Goal: Task Accomplishment & Management: Use online tool/utility

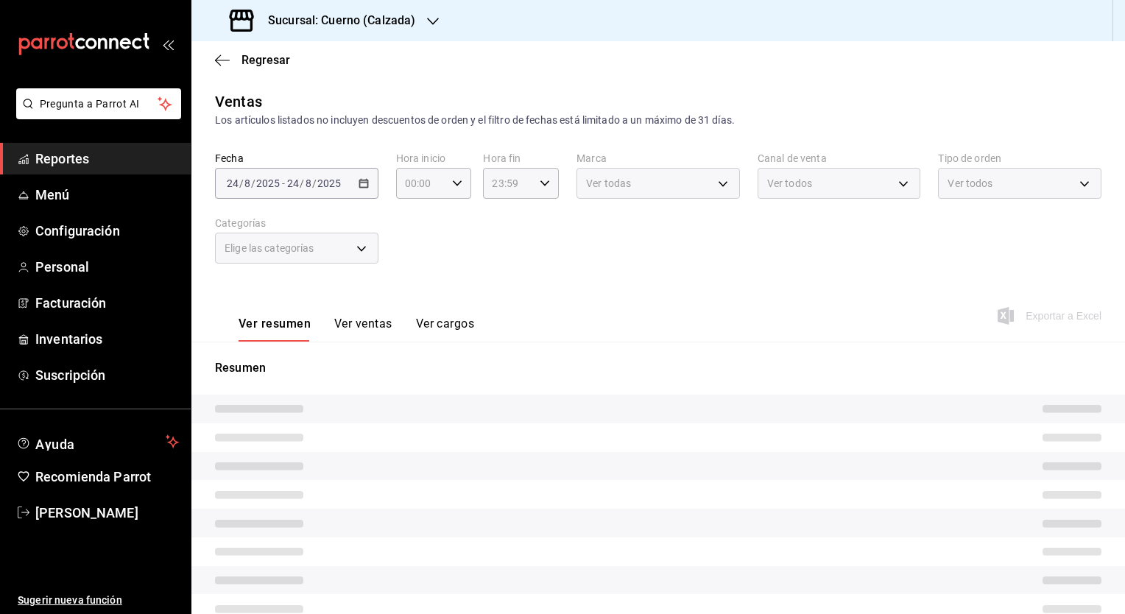
type input "05:00"
type input "707b9c0c-f82a-414c-acb8-32a291eef516,5be177d2-45de-4255-ad47-9f3db2f696b0,6c4b6…"
type input "7c6329b2-7c80-4d0a-92e1-359a60270725"
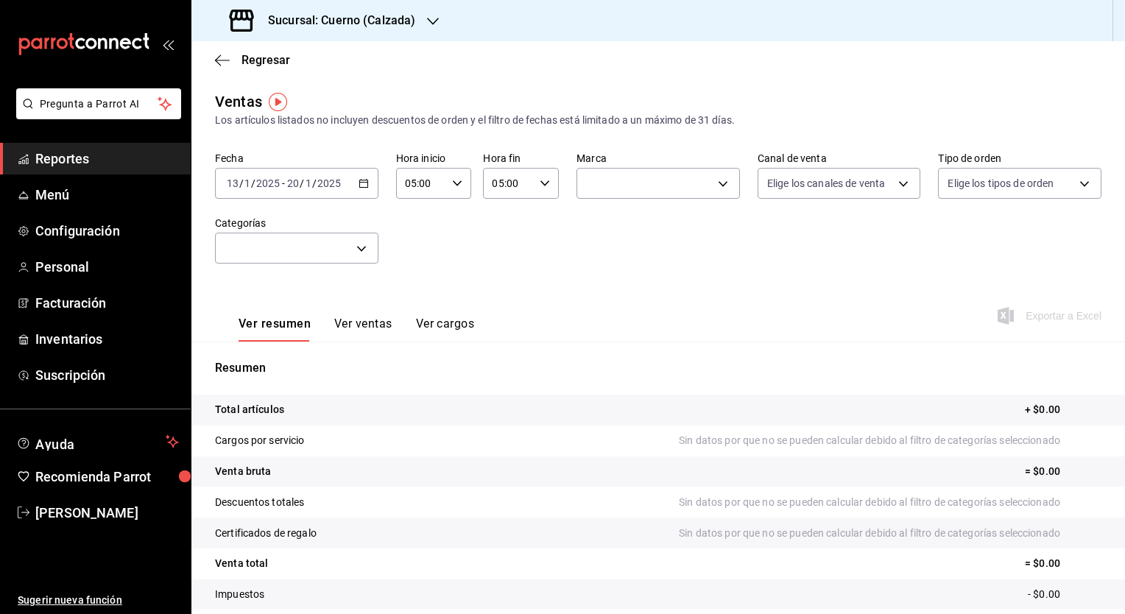
click at [433, 15] on icon "button" at bounding box center [433, 21] width 12 height 12
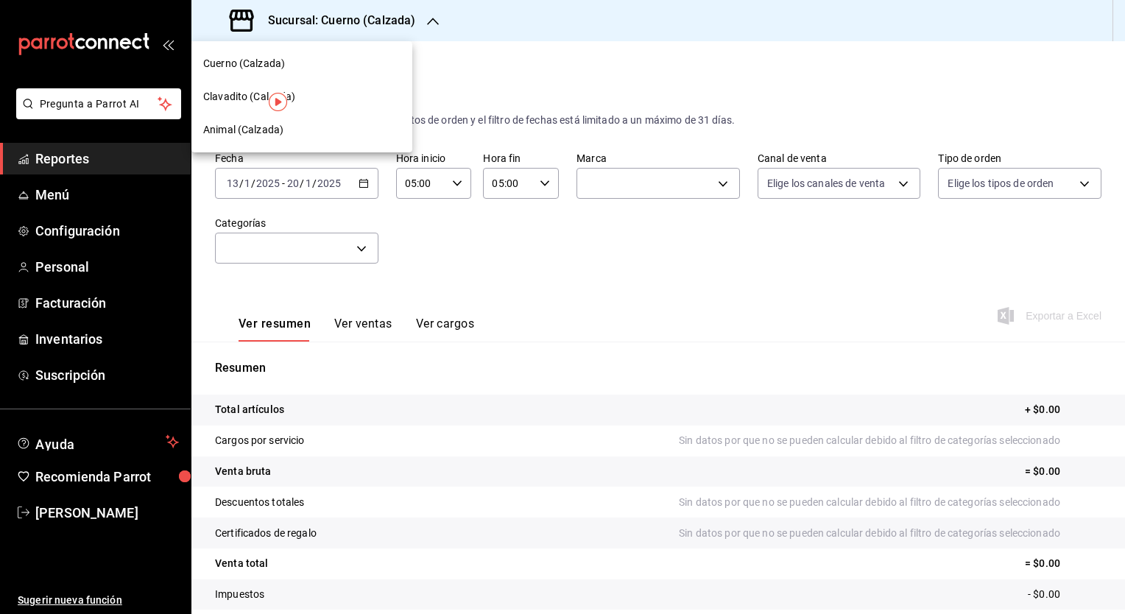
click at [238, 95] on span "Clavadito (Calzada)" at bounding box center [249, 96] width 93 height 15
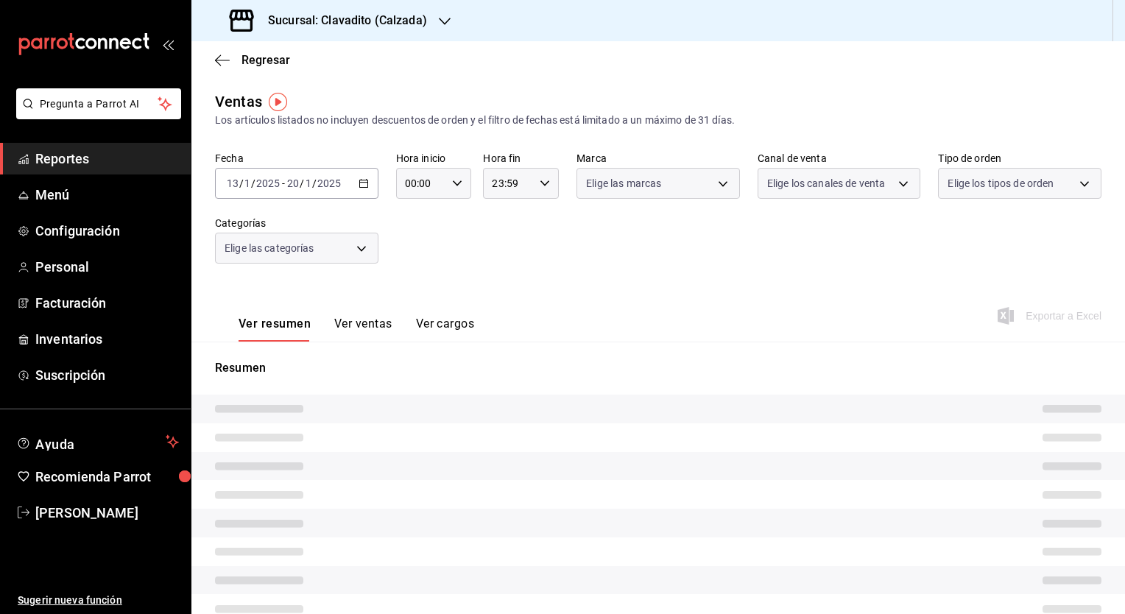
type input "05:00"
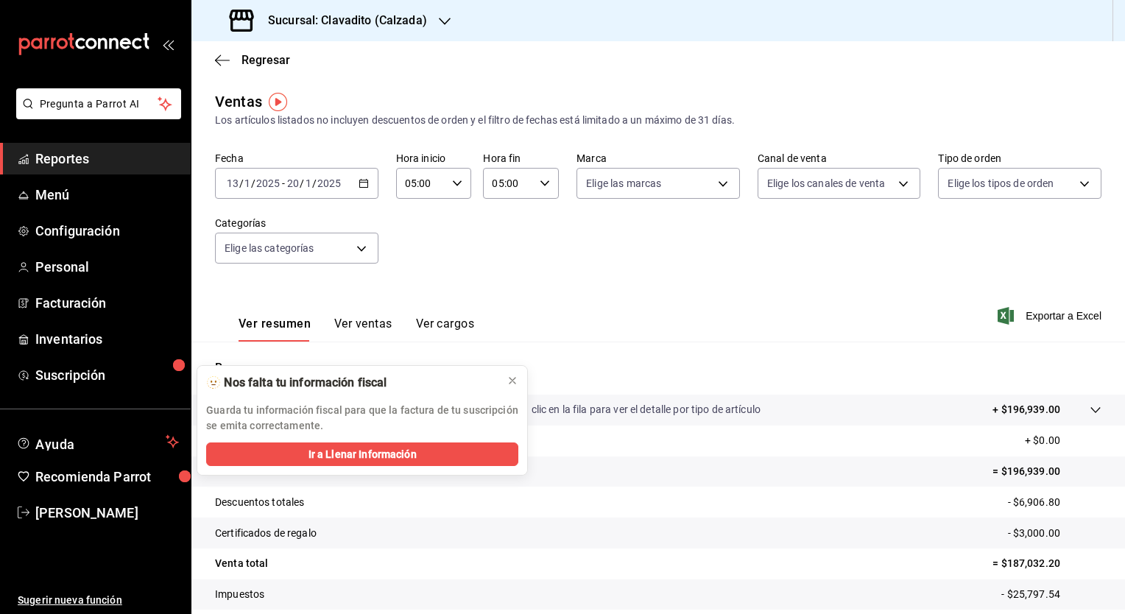
click at [361, 183] on icon "button" at bounding box center [364, 183] width 10 height 10
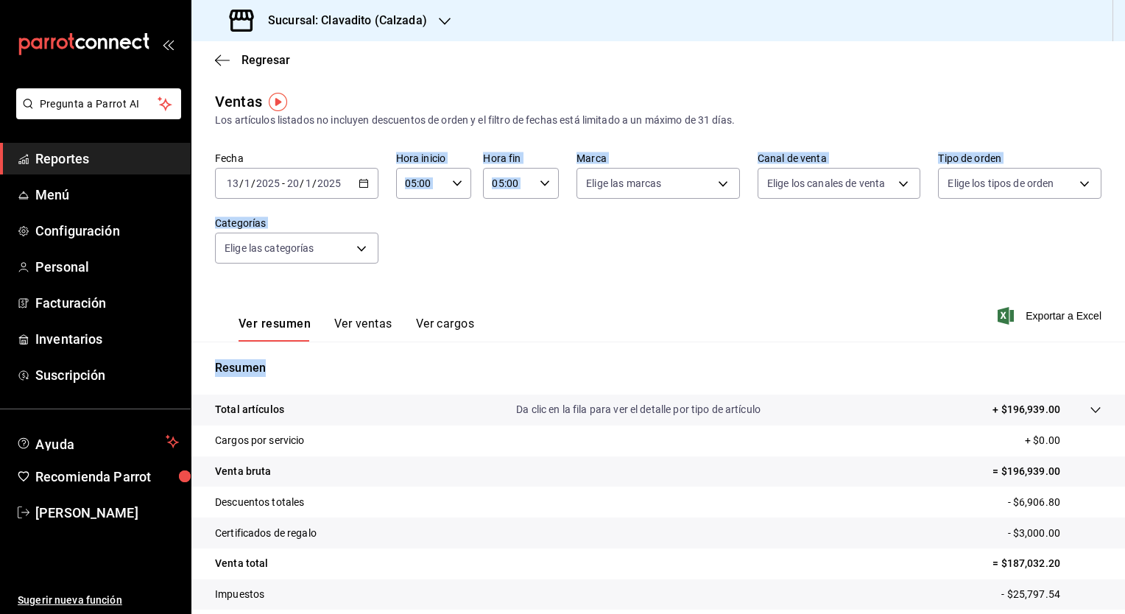
drag, startPoint x: 513, startPoint y: 381, endPoint x: 359, endPoint y: 183, distance: 251.4
click at [359, 183] on div "Ventas Los artículos listados no incluyen descuentos de orden y el filtro de fe…" at bounding box center [657, 386] width 933 height 591
click at [359, 183] on icon "button" at bounding box center [364, 183] width 10 height 10
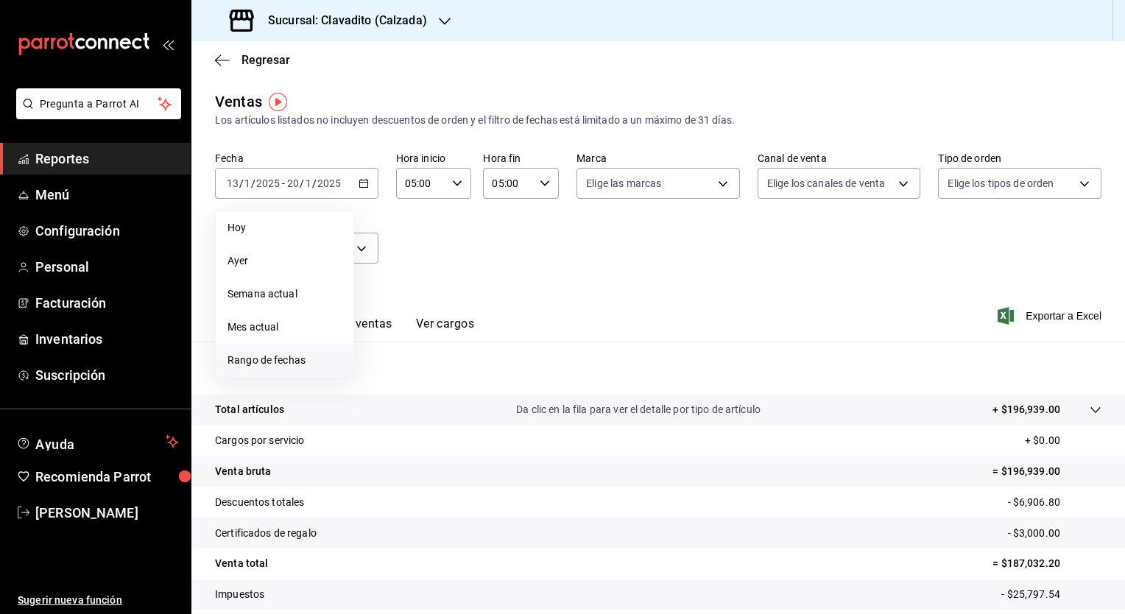
click at [271, 355] on span "Rango de fechas" at bounding box center [284, 360] width 114 height 15
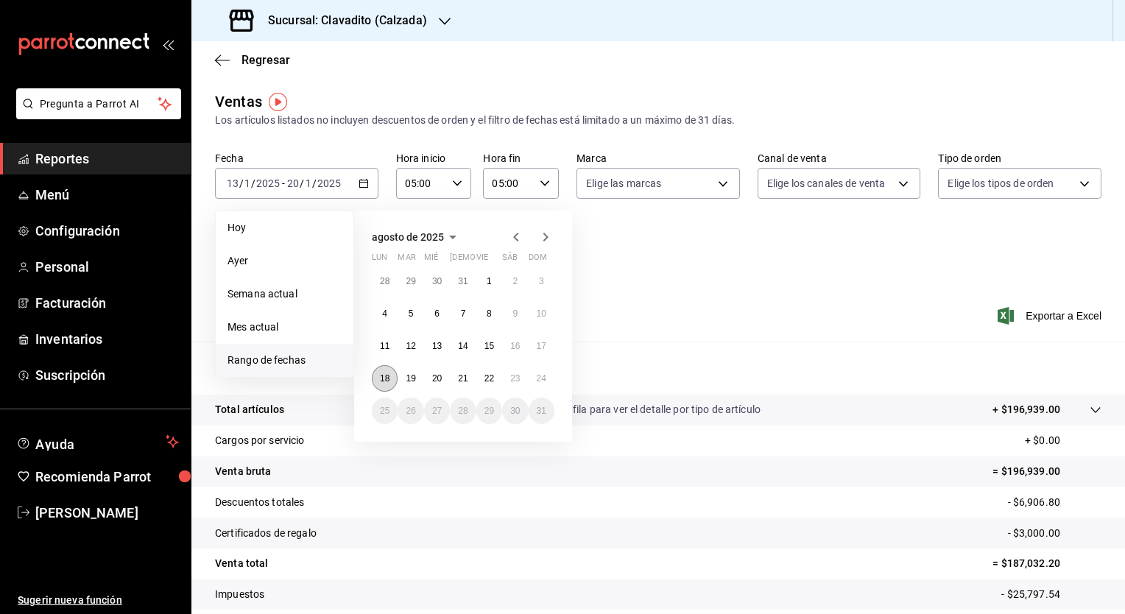
click at [387, 377] on abbr "18" at bounding box center [385, 378] width 10 height 10
click at [538, 376] on abbr "24" at bounding box center [542, 378] width 10 height 10
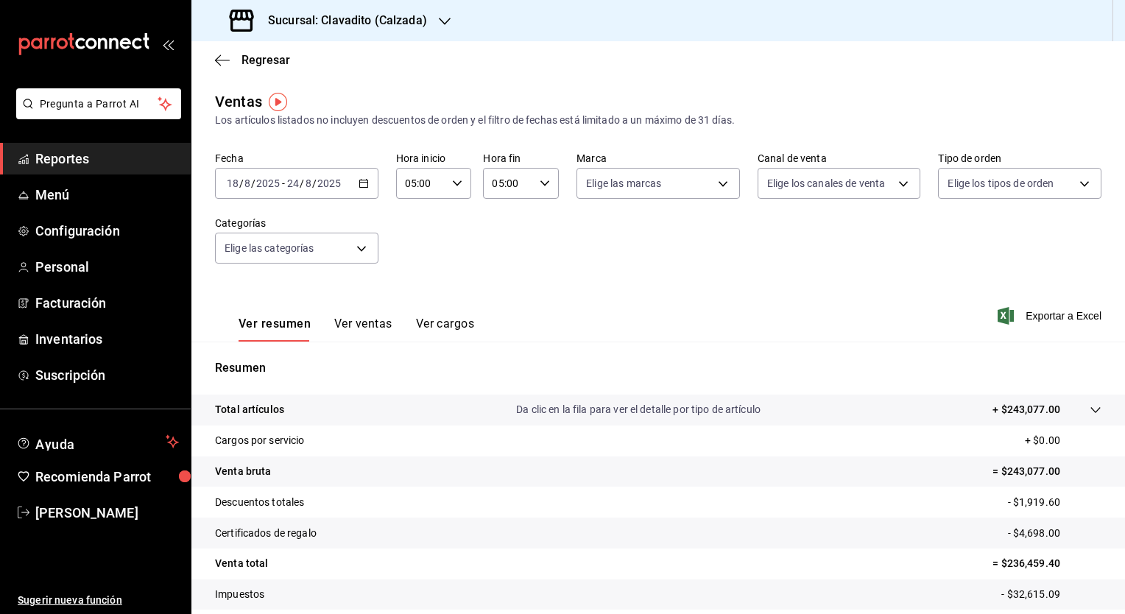
click at [362, 183] on icon "button" at bounding box center [364, 183] width 10 height 10
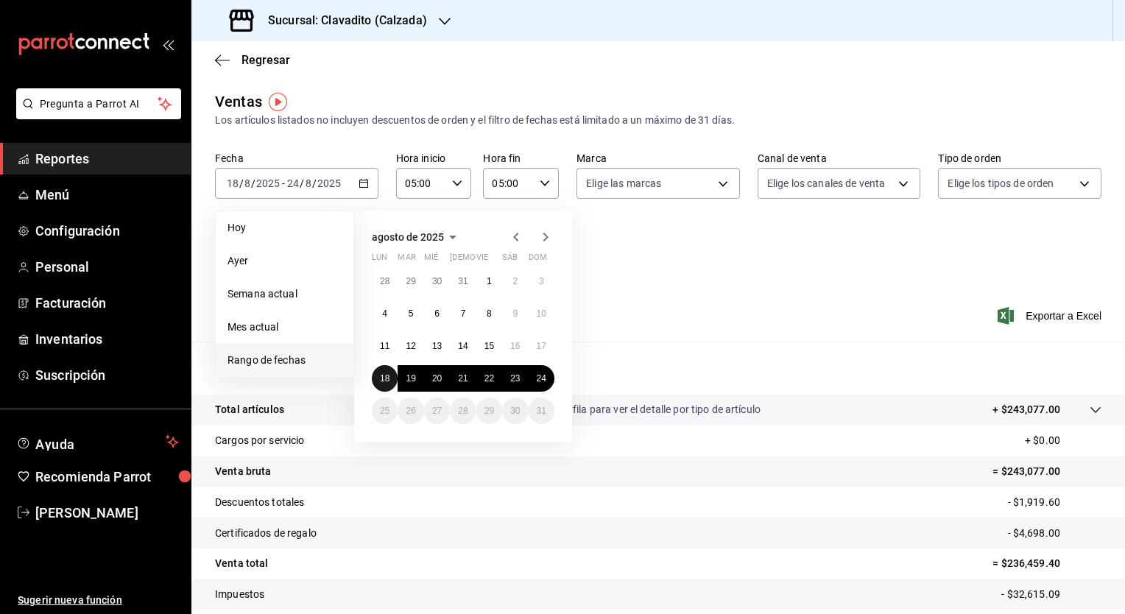
click at [381, 375] on abbr "18" at bounding box center [385, 378] width 10 height 10
click at [546, 382] on button "24" at bounding box center [542, 378] width 26 height 27
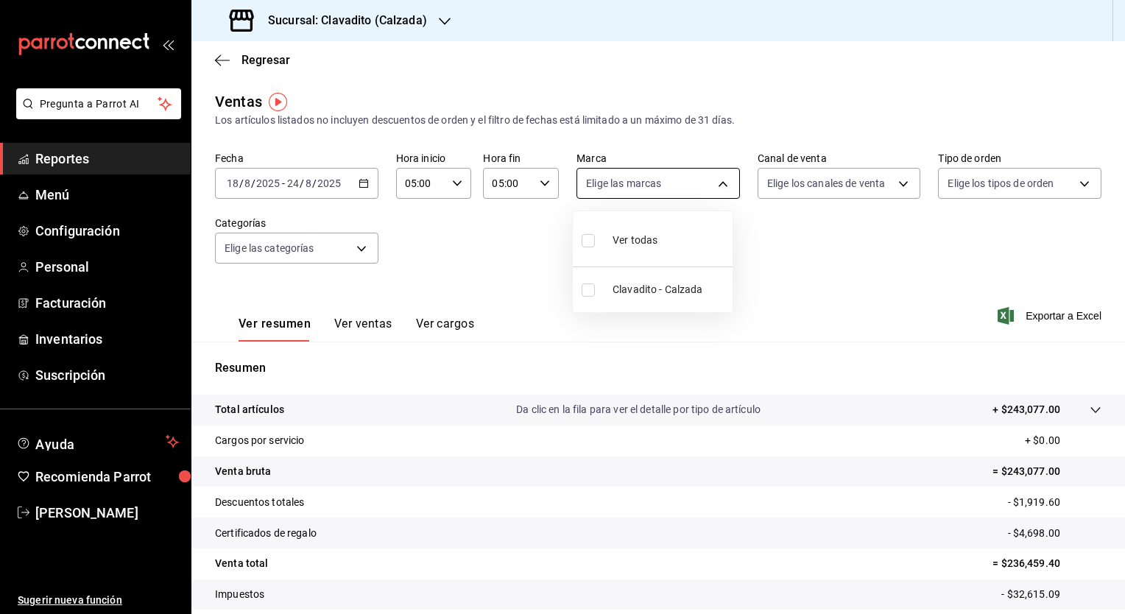
click at [718, 185] on body "Pregunta a Parrot AI Reportes Menú Configuración Personal Facturación Inventari…" at bounding box center [562, 307] width 1125 height 614
click at [592, 242] on input "checkbox" at bounding box center [588, 240] width 13 height 13
checkbox input "true"
type input "7c6329b2-7c80-4d0a-92e1-359a60270725"
checkbox input "true"
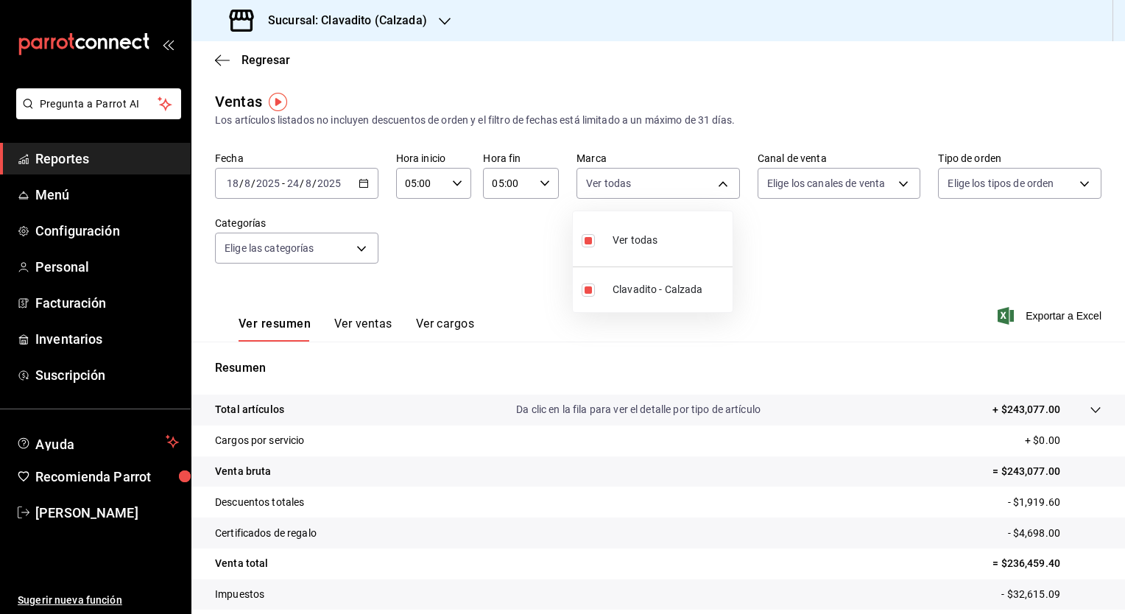
click at [895, 186] on div at bounding box center [562, 307] width 1125 height 614
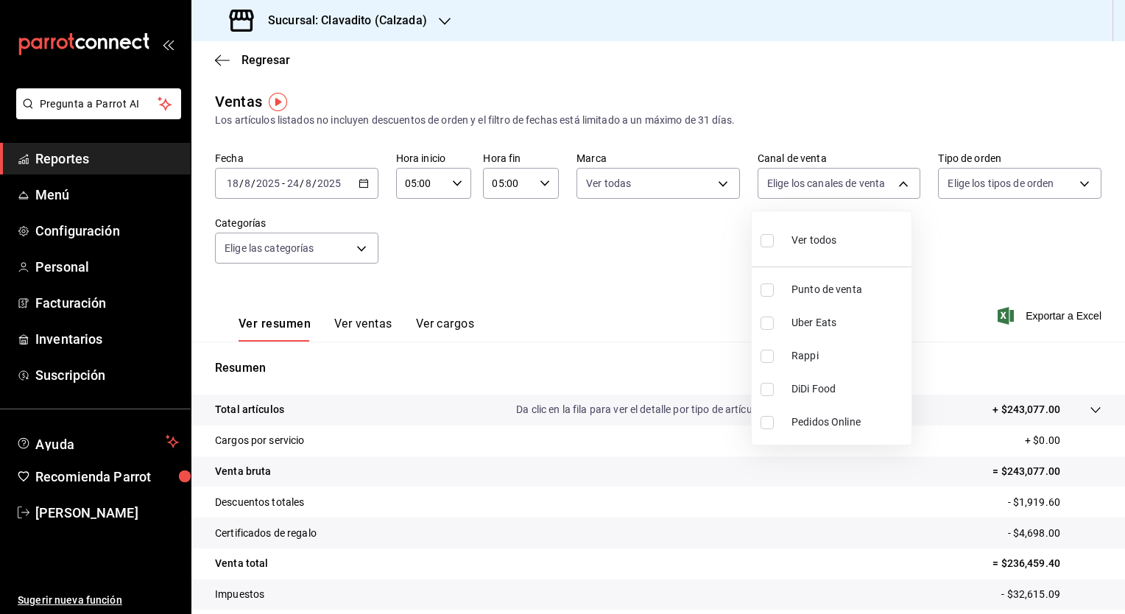
click at [895, 186] on body "Pregunta a Parrot AI Reportes Menú Configuración Personal Facturación Inventari…" at bounding box center [562, 307] width 1125 height 614
click at [771, 246] on input "checkbox" at bounding box center [766, 240] width 13 height 13
checkbox input "true"
type input "PARROT,UBER_EATS,RAPPI,DIDI_FOOD,ONLINE"
checkbox input "true"
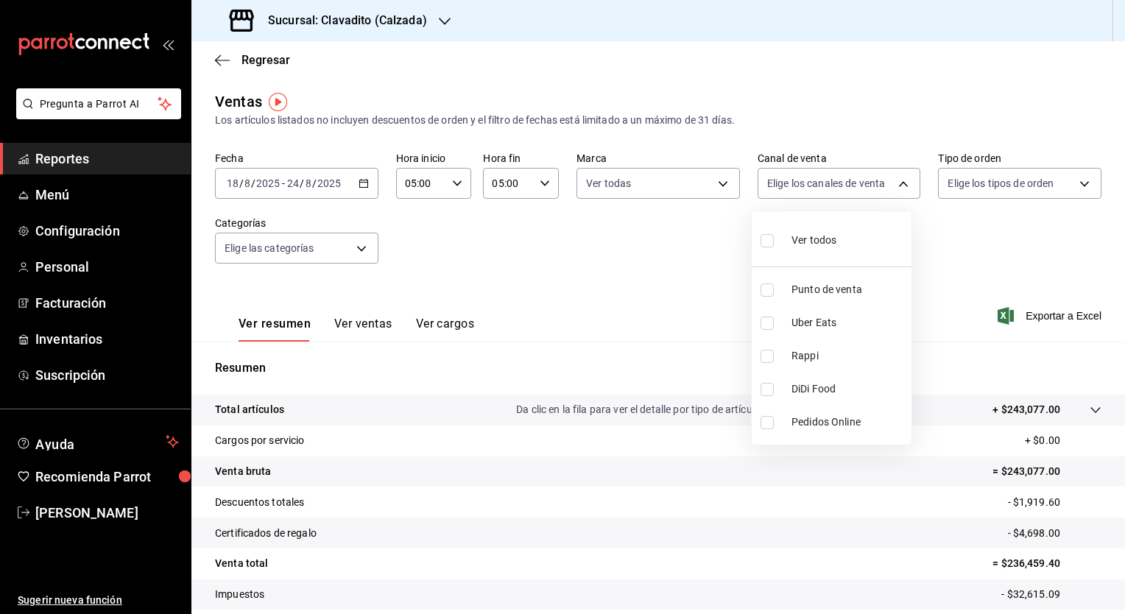
checkbox input "true"
click at [1073, 179] on div at bounding box center [562, 307] width 1125 height 614
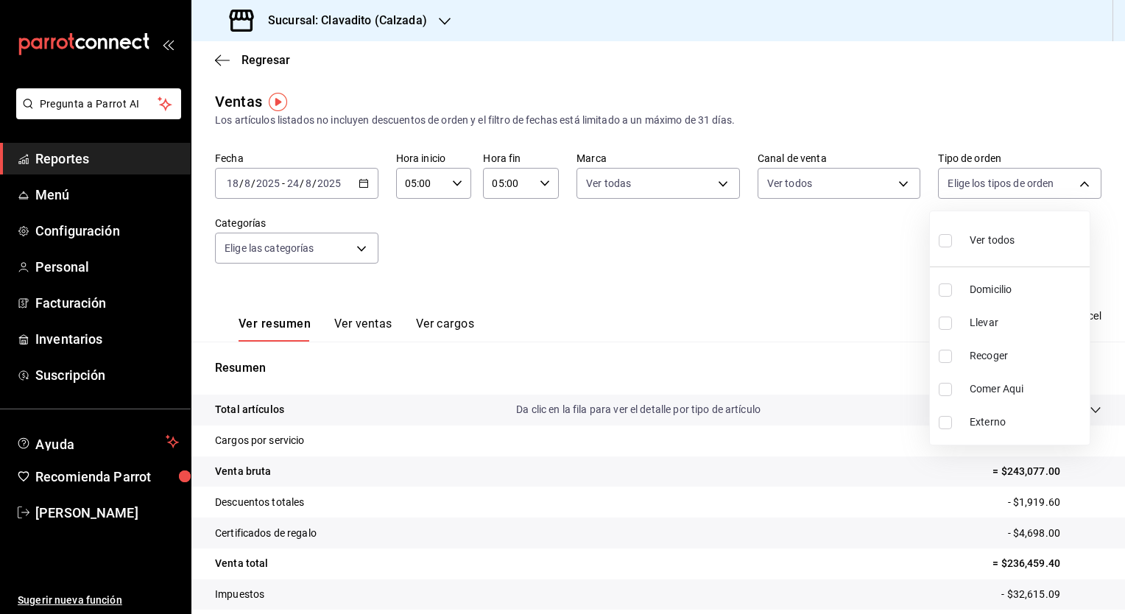
click at [1073, 179] on body "Pregunta a Parrot AI Reportes Menú Configuración Personal Facturación Inventari…" at bounding box center [562, 307] width 1125 height 614
click at [945, 240] on input "checkbox" at bounding box center [945, 240] width 13 height 13
checkbox input "true"
type input "20a2434e-5507-4b1d-99f8-d1d700608abd,c8008fd8-0959-4104-94f5-898138fc7a10,5c160…"
checkbox input "true"
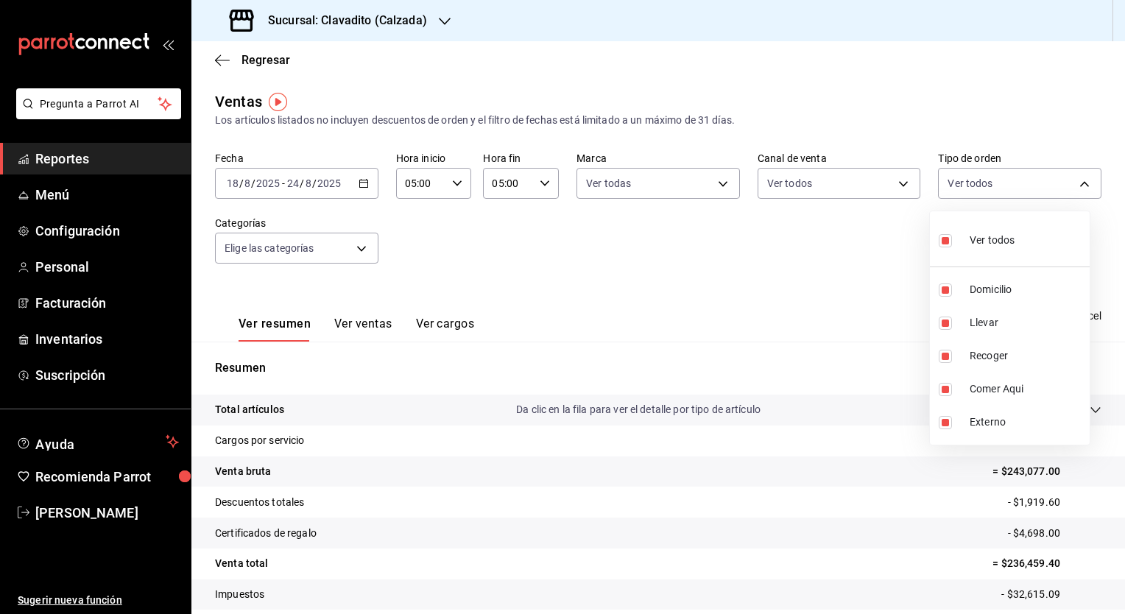
checkbox input "true"
click at [360, 245] on div at bounding box center [562, 307] width 1125 height 614
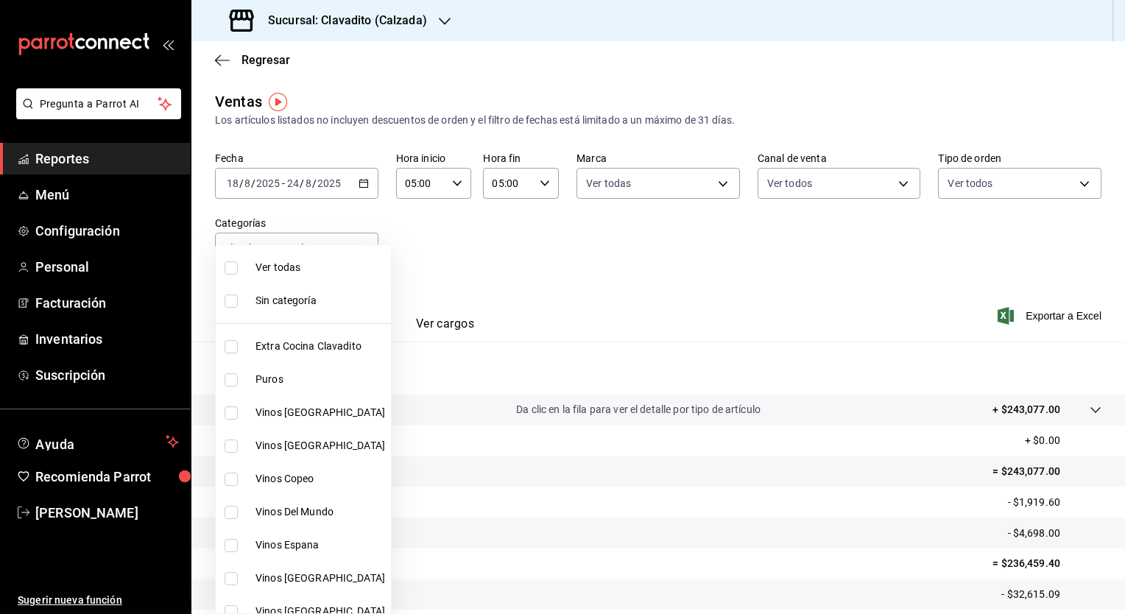
click at [360, 245] on body "Pregunta a Parrot AI Reportes Menú Configuración Personal Facturación Inventari…" at bounding box center [562, 307] width 1125 height 614
click at [233, 265] on input "checkbox" at bounding box center [231, 267] width 13 height 13
checkbox input "true"
type input "baf57ed1-919f-4c82-8763-5f61bb5ecf6c,a733550a-1833-4f39-b337-4b288d8ef239,37b97…"
checkbox input "true"
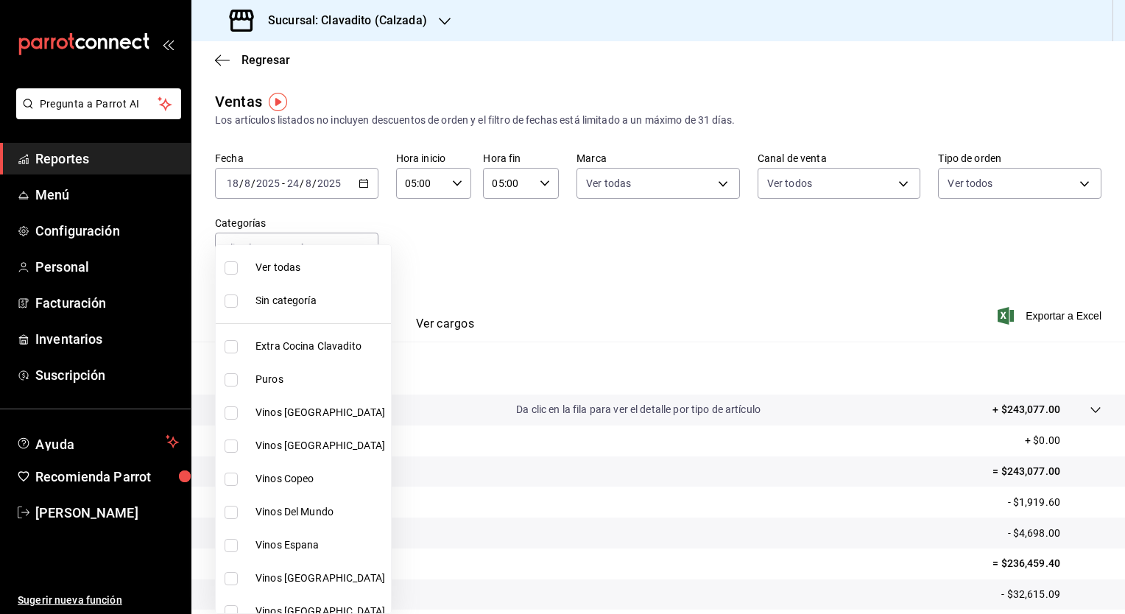
checkbox input "true"
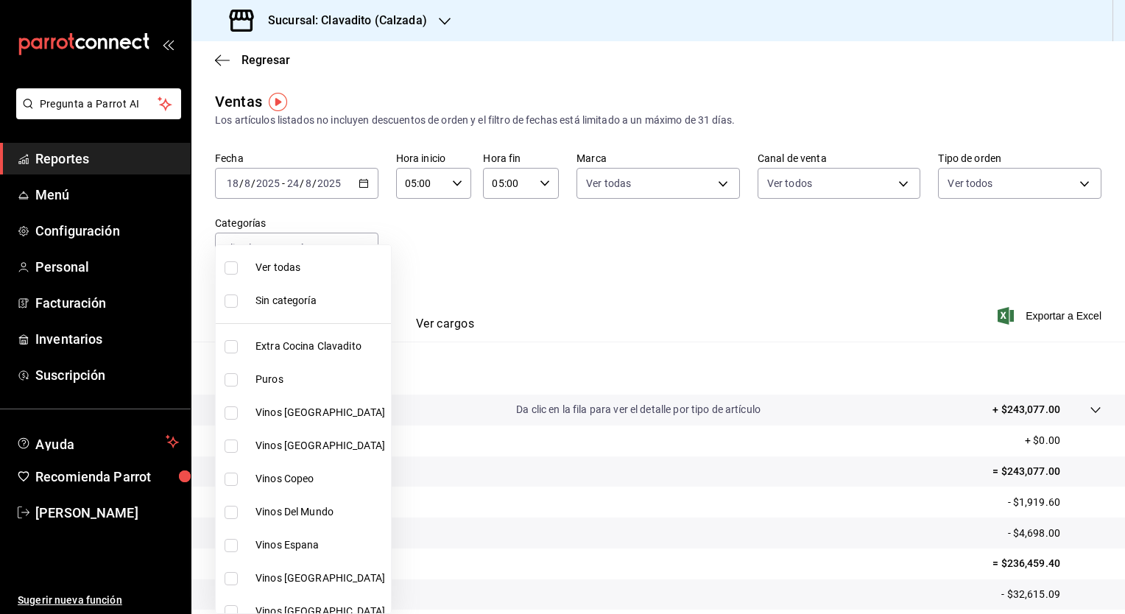
checkbox input "true"
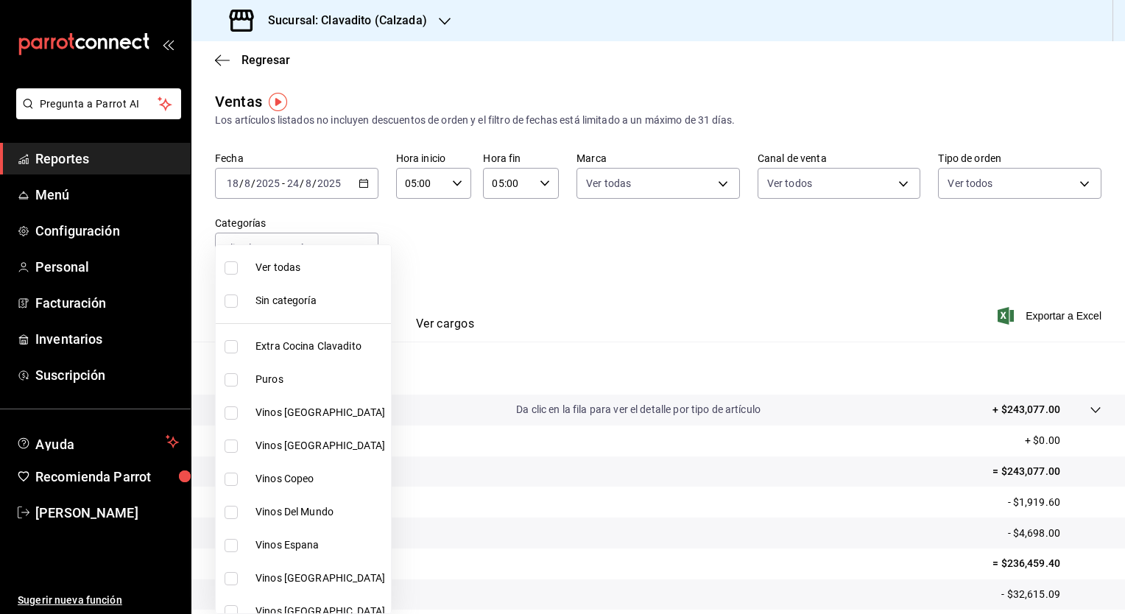
checkbox input "true"
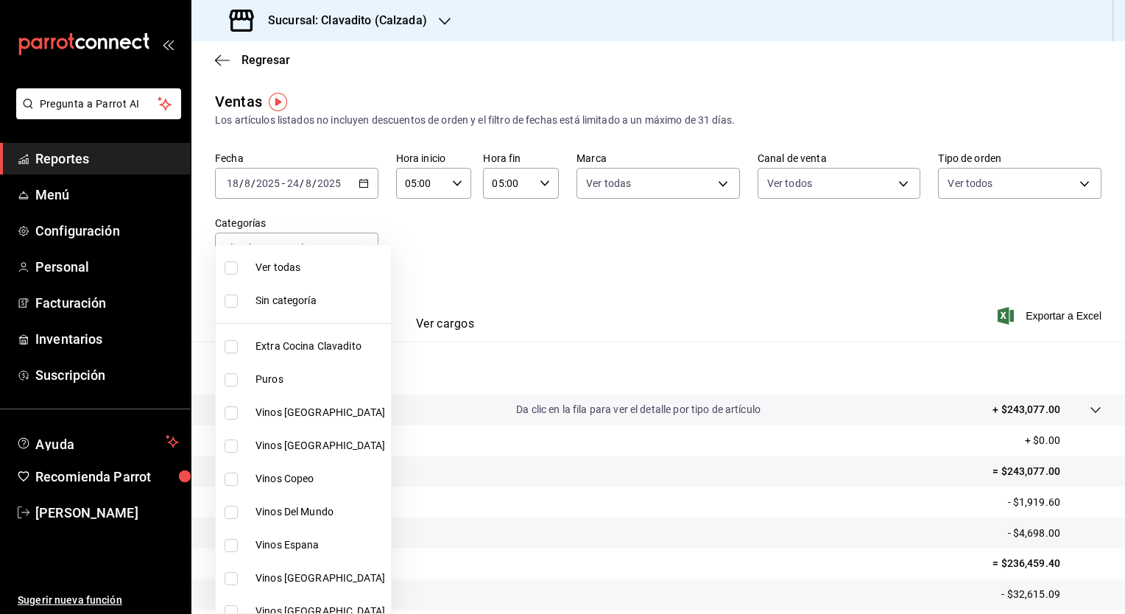
checkbox input "true"
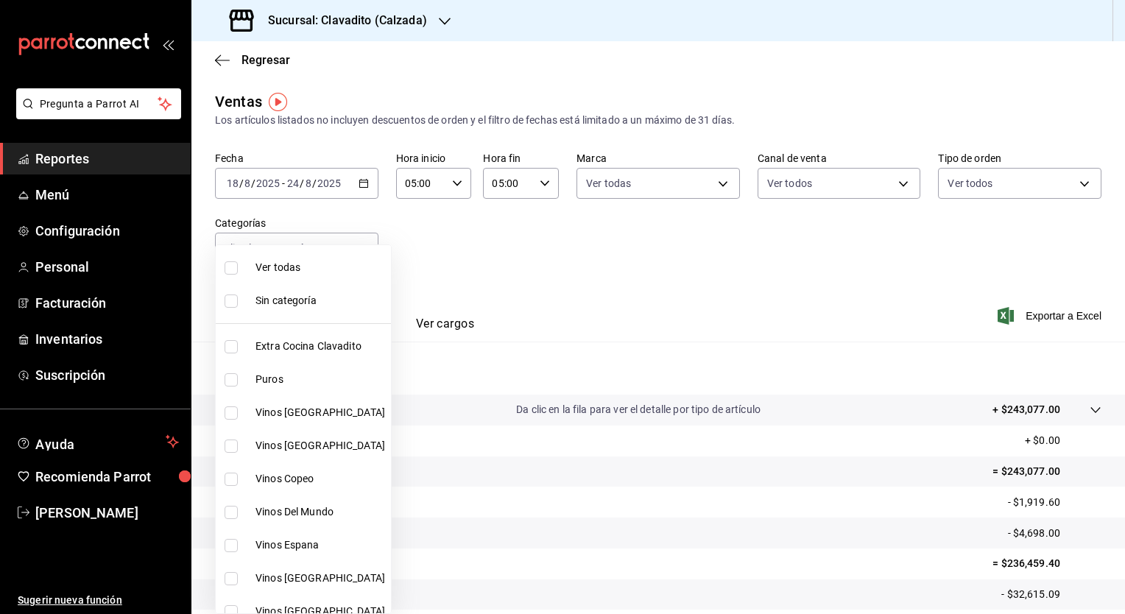
checkbox input "true"
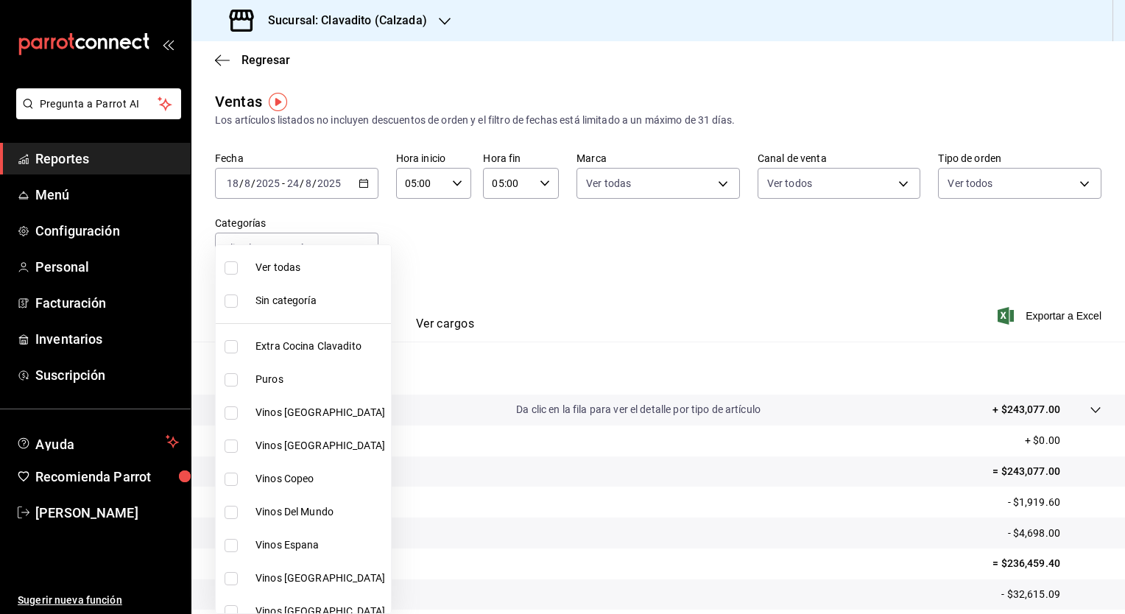
checkbox input "true"
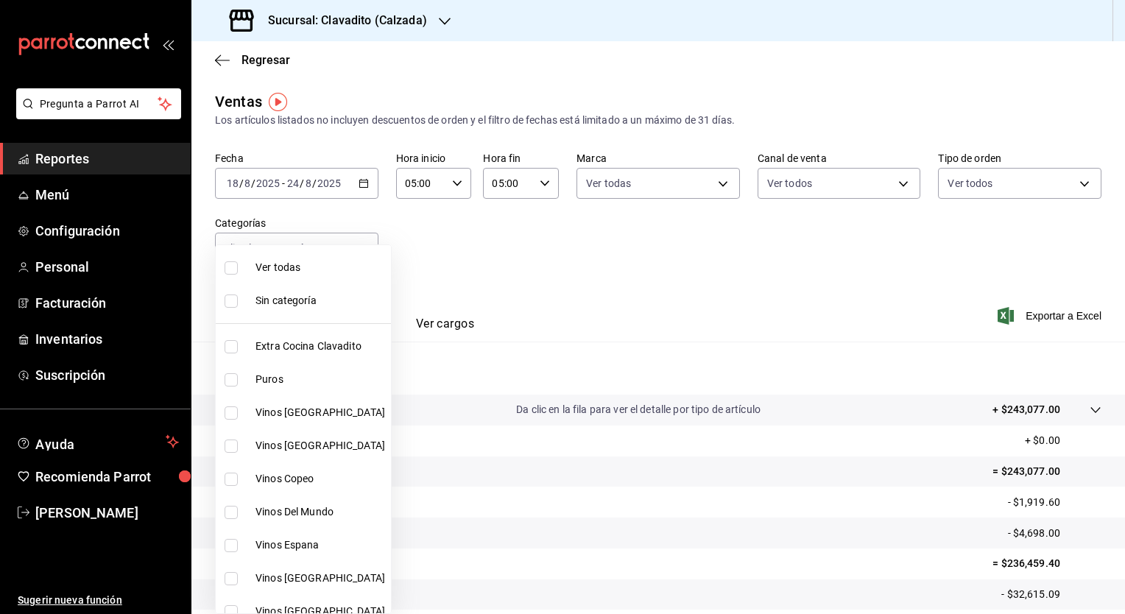
checkbox input "true"
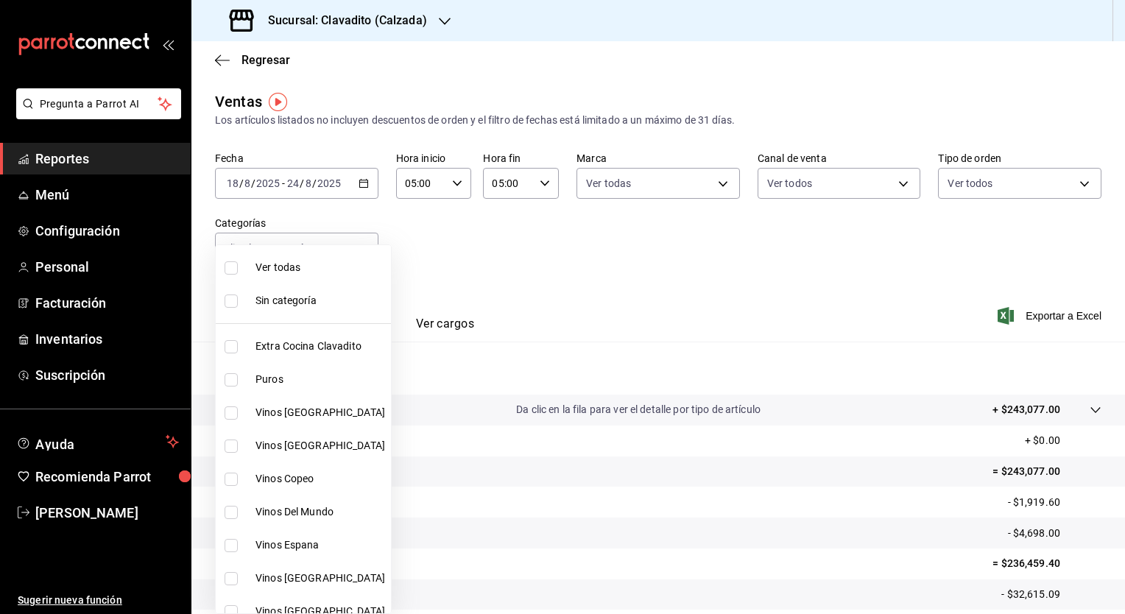
checkbox input "true"
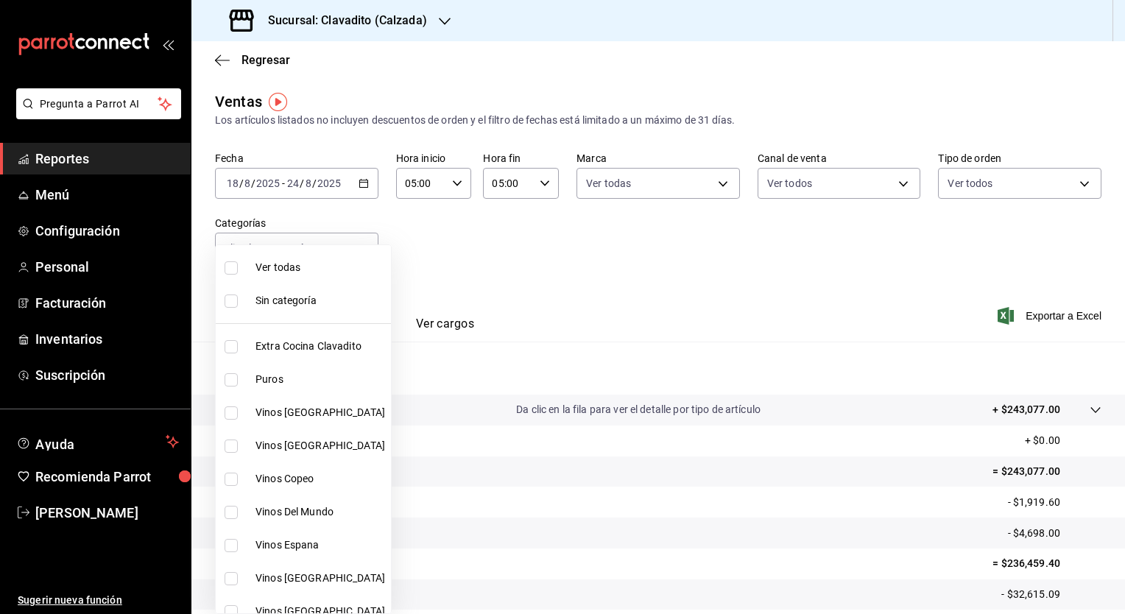
checkbox input "true"
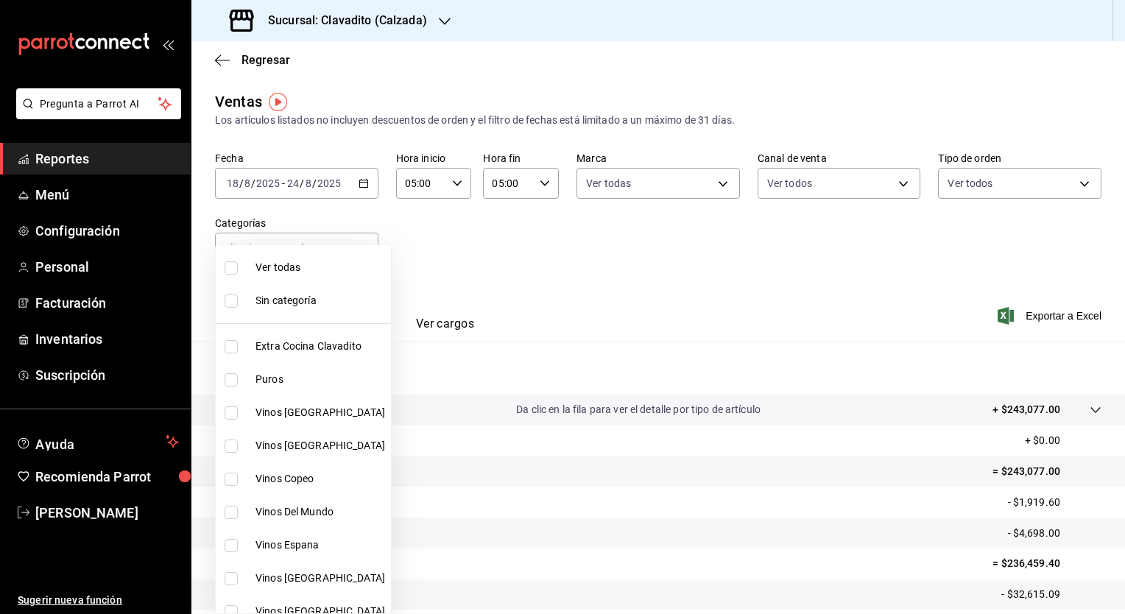
checkbox input "true"
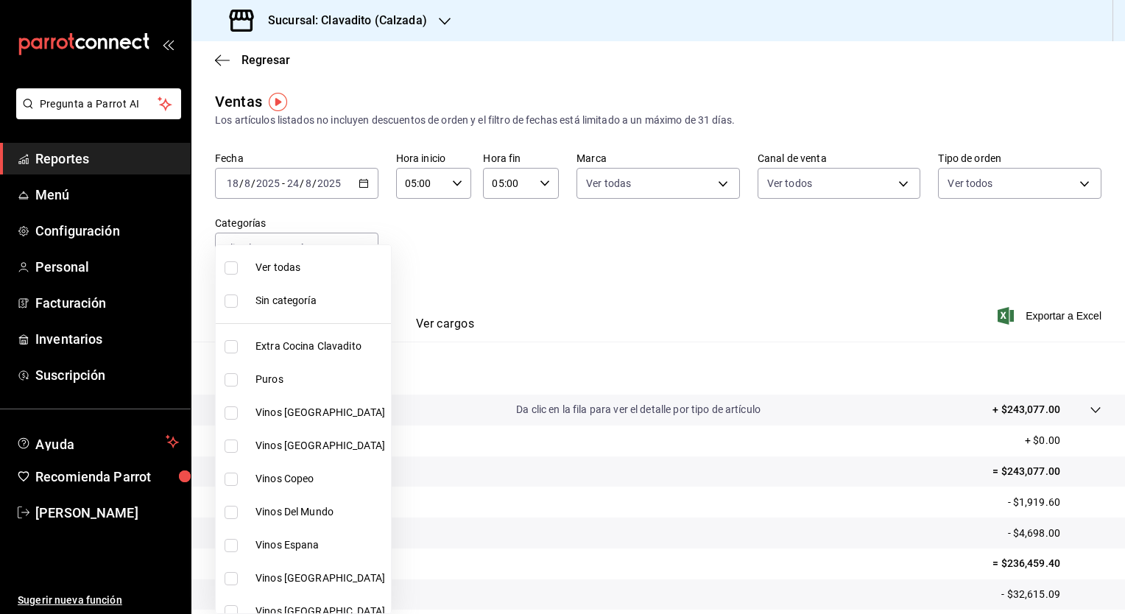
checkbox input "true"
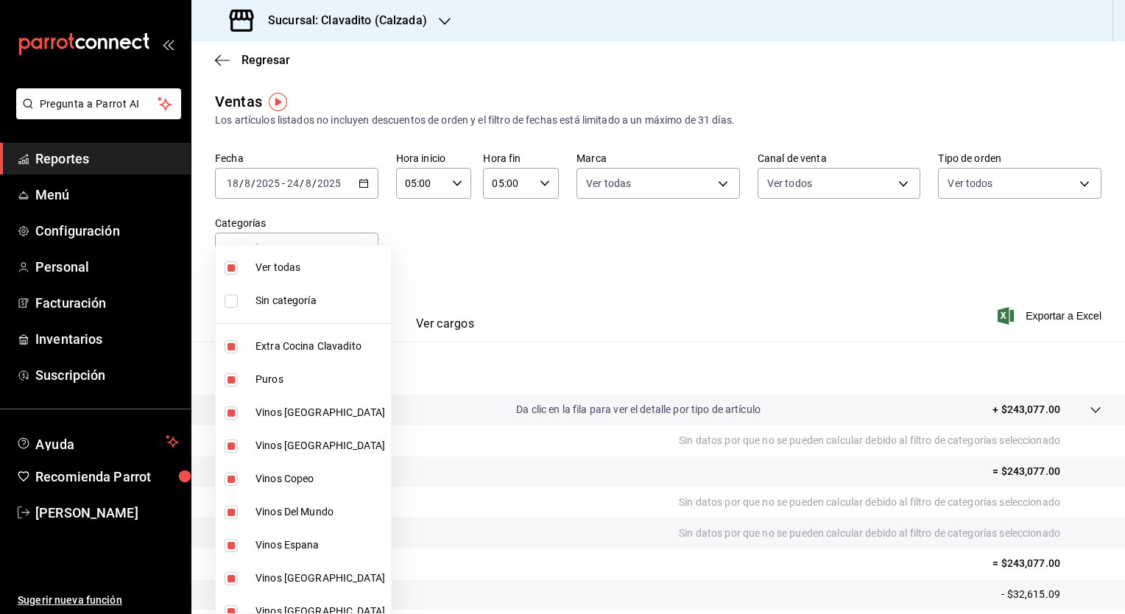
click at [453, 275] on div at bounding box center [562, 307] width 1125 height 614
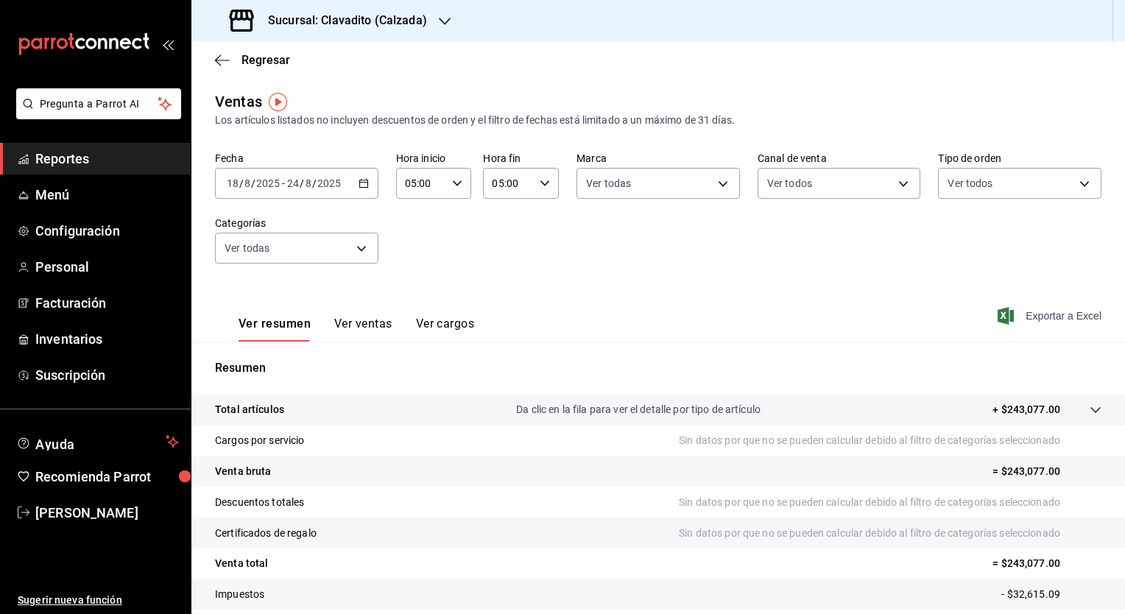
click at [1048, 317] on span "Exportar a Excel" at bounding box center [1050, 316] width 101 height 18
